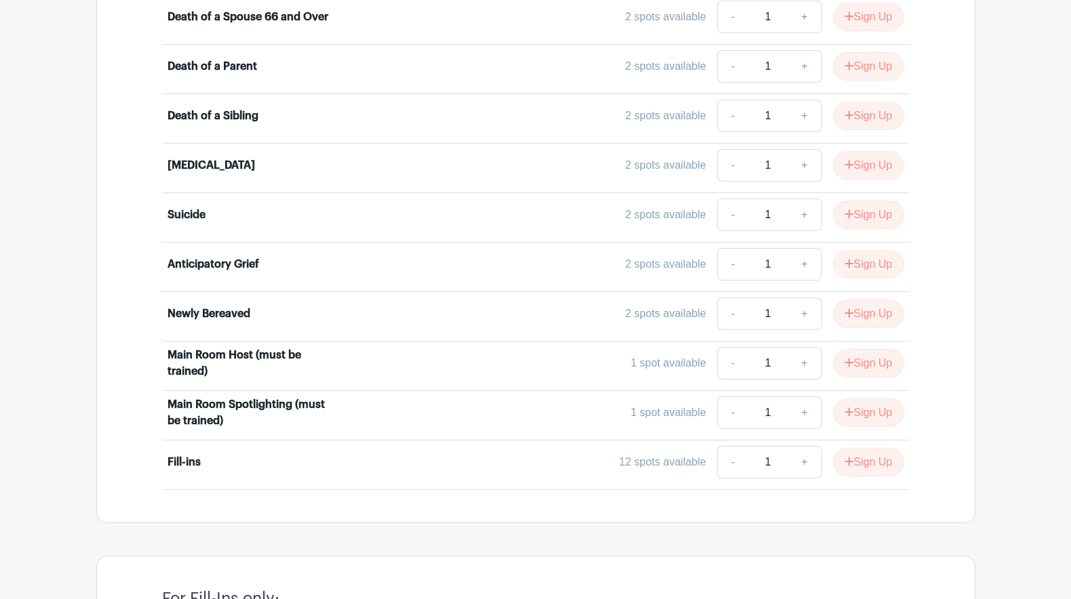
scroll to position [1106, 0]
click at [860, 153] on button "Sign Up" at bounding box center [868, 167] width 71 height 28
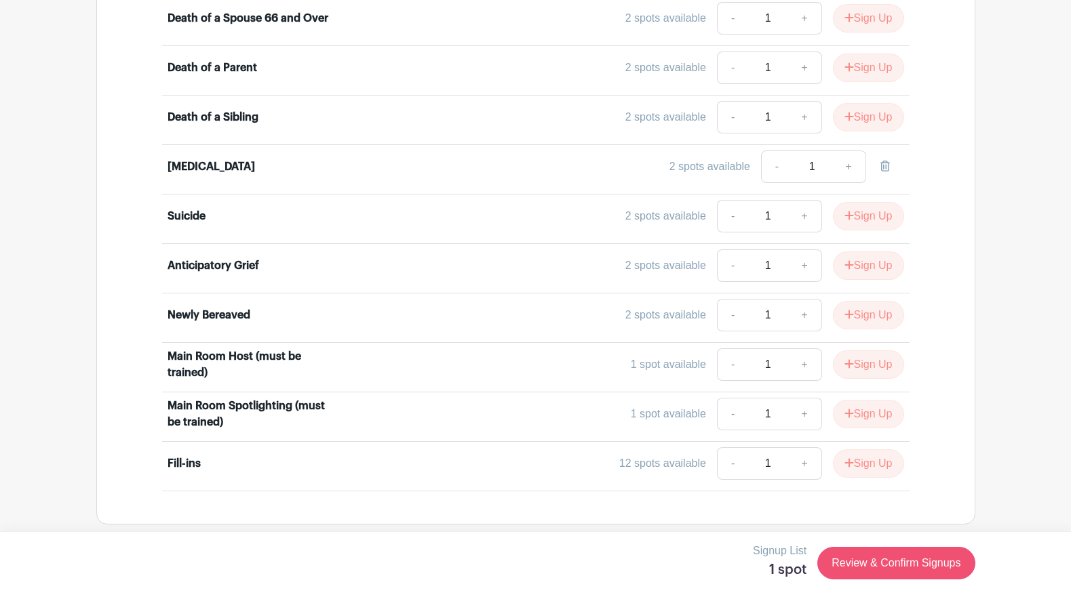
click at [870, 562] on link "Review & Confirm Signups" at bounding box center [895, 563] width 157 height 33
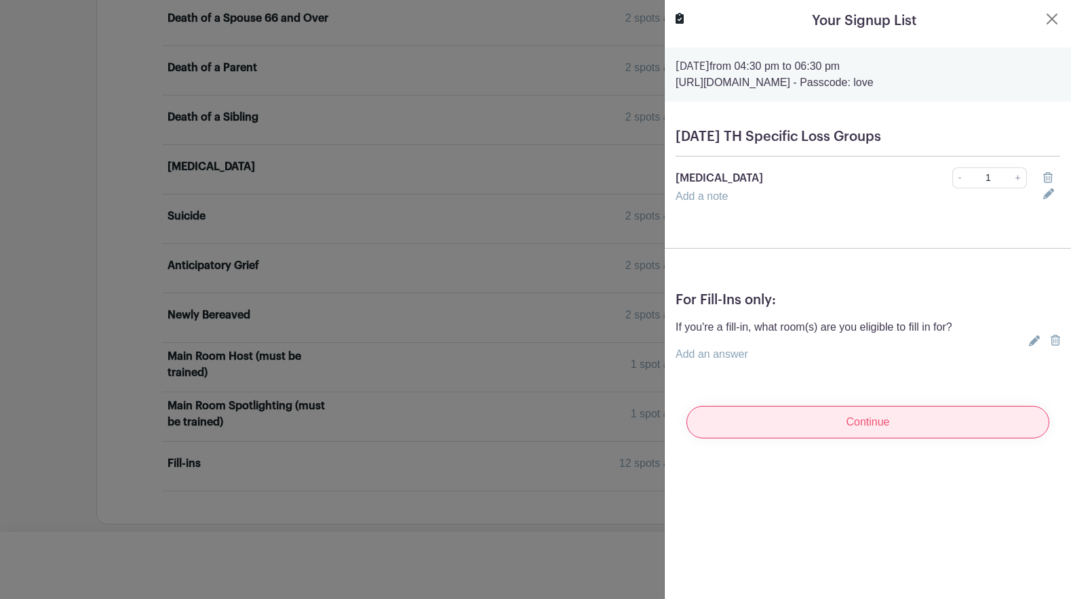
click at [809, 425] on input "Continue" at bounding box center [867, 422] width 363 height 33
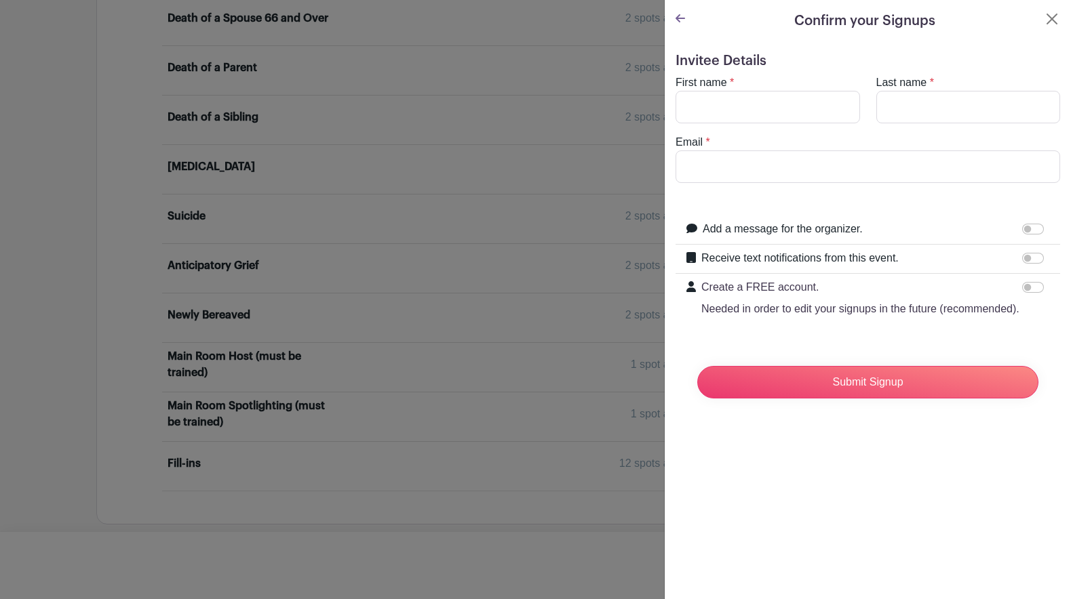
click at [687, 79] on label "First name" at bounding box center [701, 83] width 52 height 16
click at [687, 91] on input "First name" at bounding box center [767, 107] width 184 height 33
type input "[PERSON_NAME] [PERSON_NAME]"
type input "Marcom"
type input "[EMAIL_ADDRESS][DOMAIN_NAME]"
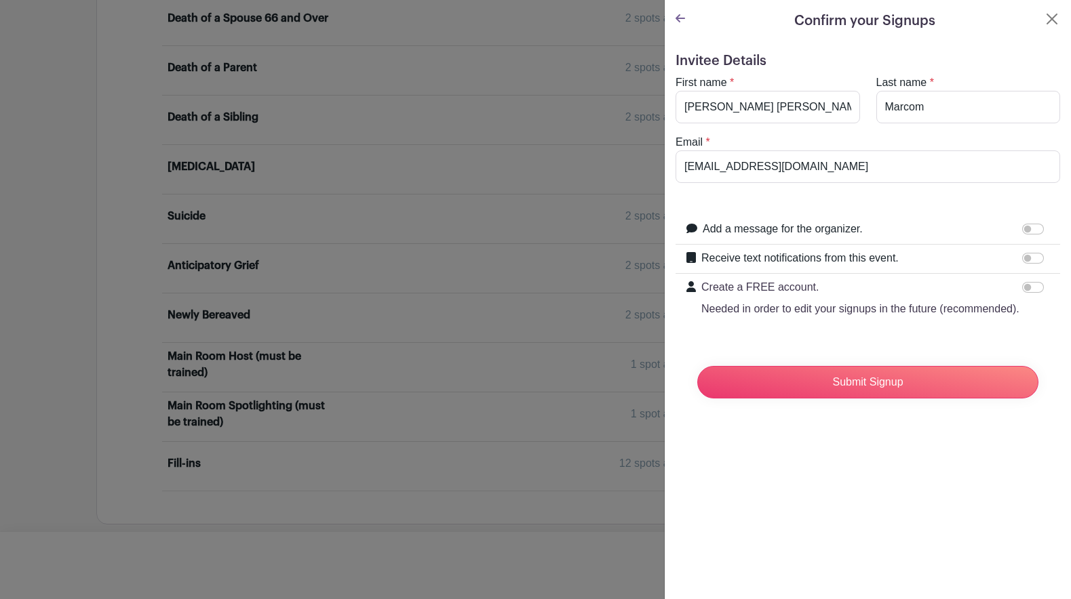
click at [1030, 254] on input "Receive text notifications from this event." at bounding box center [1033, 258] width 22 height 11
checkbox input "true"
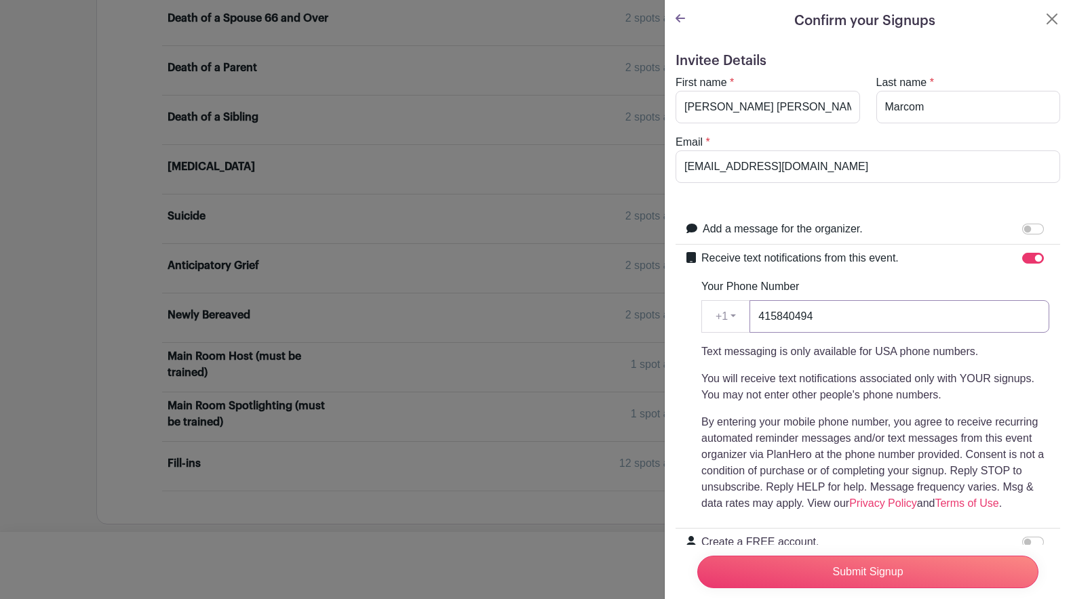
type input "4158404943"
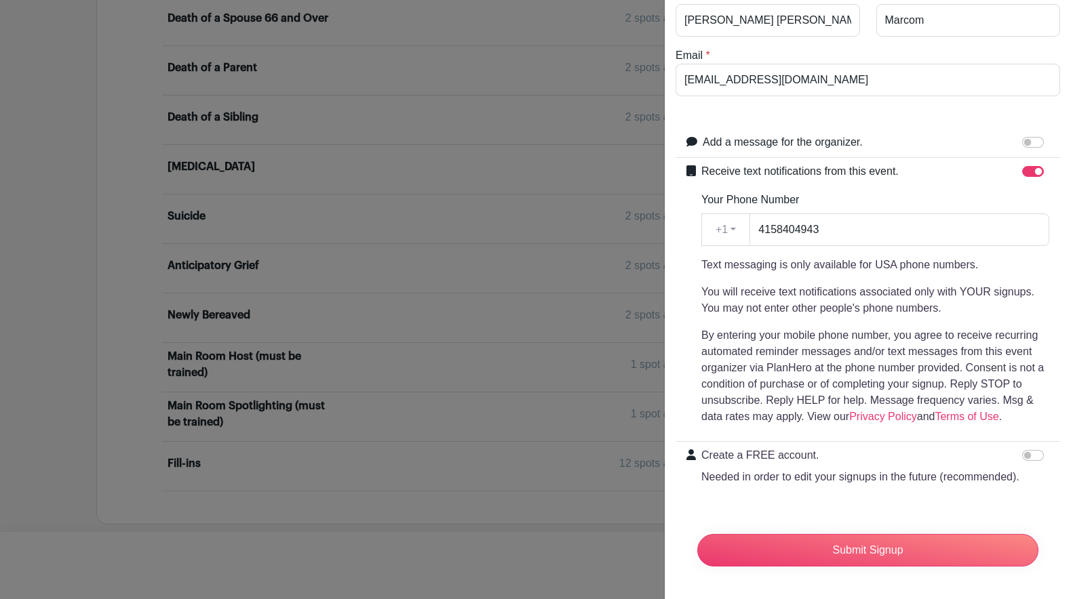
scroll to position [87, 0]
click at [847, 550] on input "Submit Signup" at bounding box center [867, 550] width 341 height 33
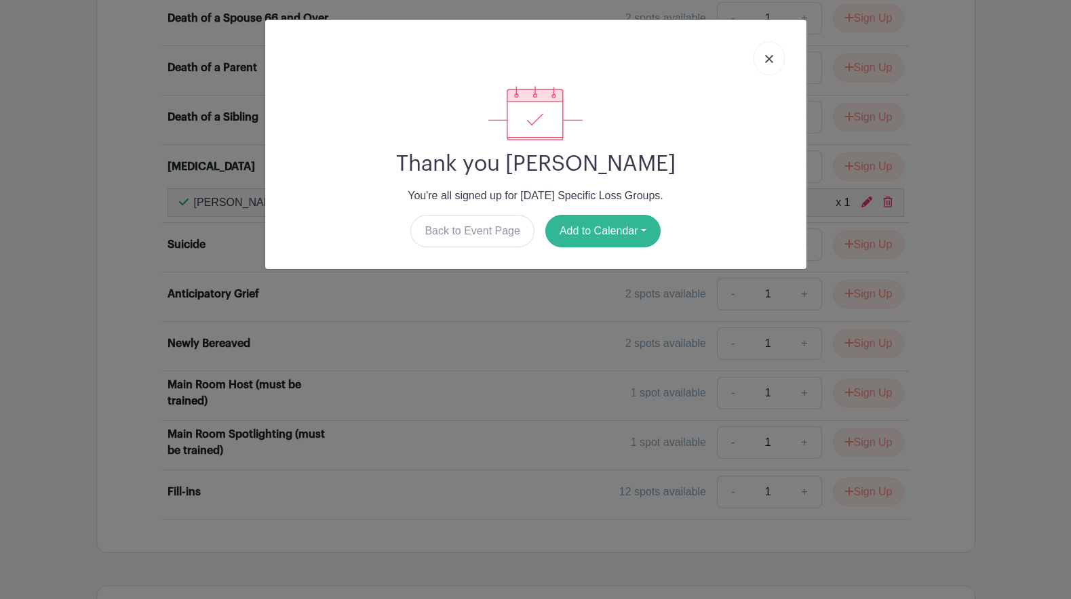
click at [607, 228] on button "Add to Calendar" at bounding box center [602, 231] width 115 height 33
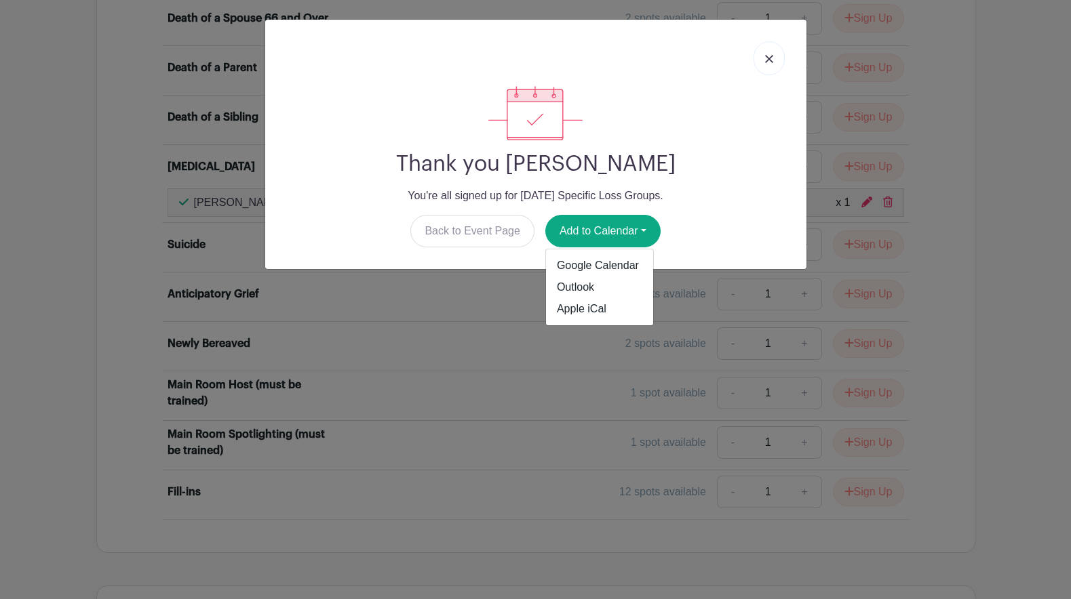
click at [767, 54] on link at bounding box center [768, 58] width 31 height 34
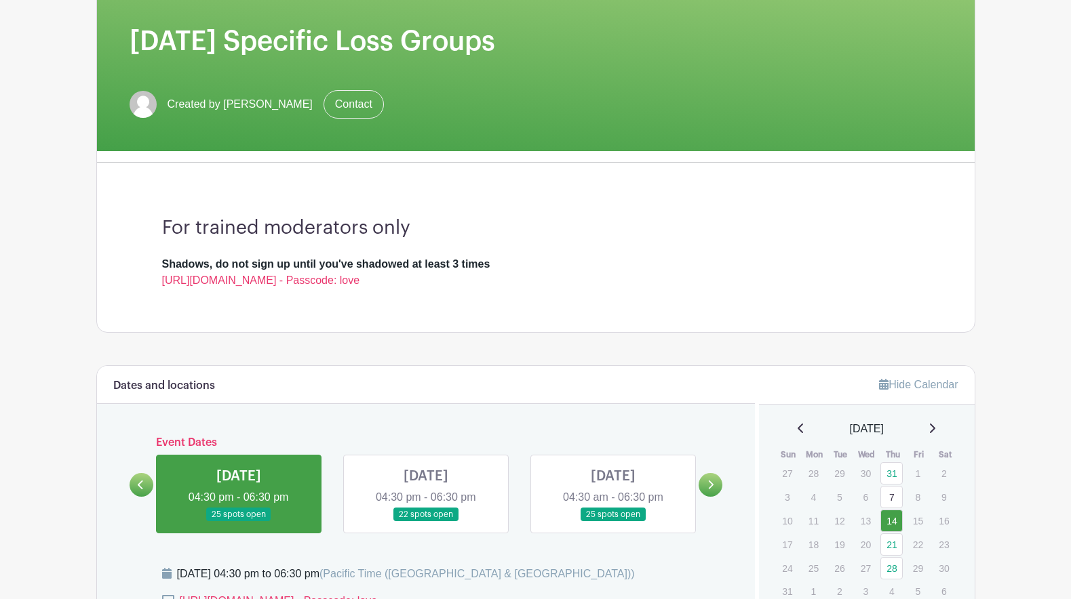
scroll to position [203, 0]
